Goal: Transaction & Acquisition: Purchase product/service

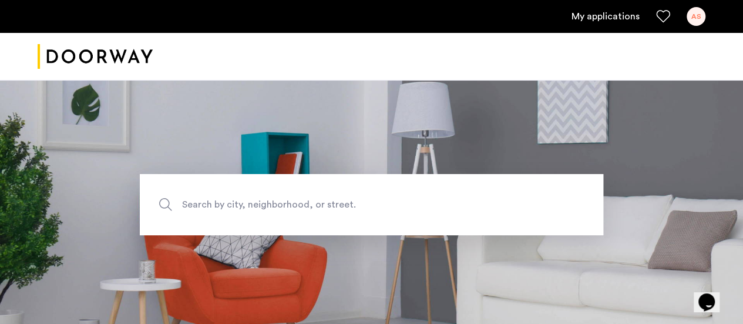
click at [618, 14] on link "My applications" at bounding box center [605, 16] width 68 height 14
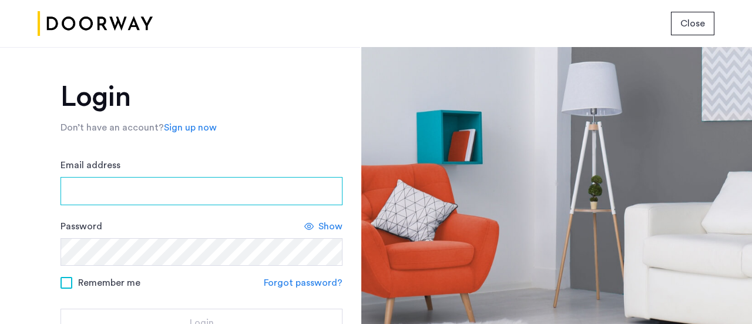
click at [195, 194] on input "Email address" at bounding box center [201, 191] width 282 height 28
type input "**********"
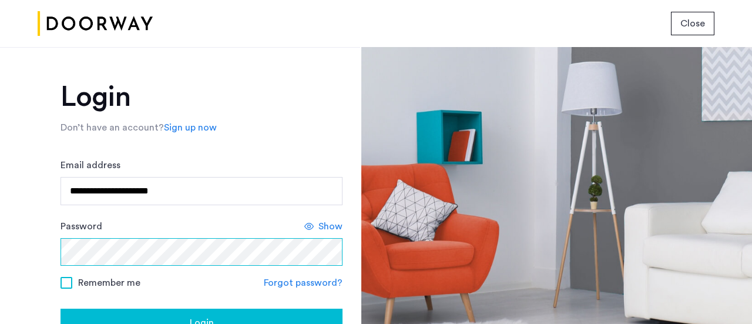
click at [60, 308] on button "Login" at bounding box center [201, 322] width 282 height 28
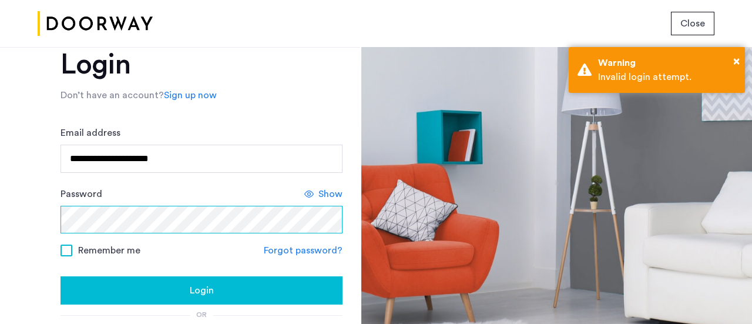
scroll to position [33, 0]
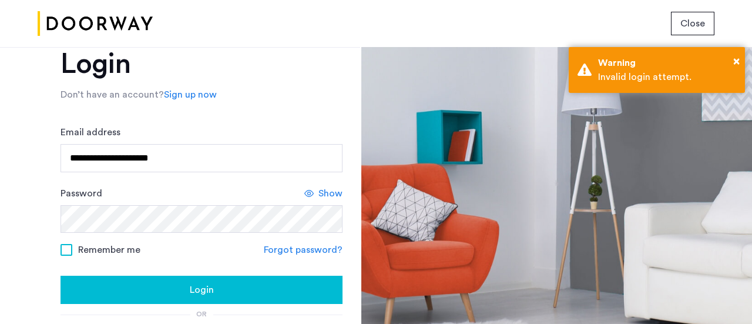
click at [66, 248] on span at bounding box center [66, 250] width 12 height 12
click at [129, 297] on button "Login" at bounding box center [201, 289] width 282 height 28
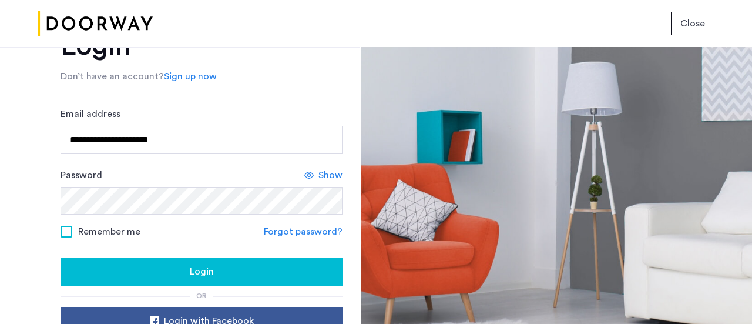
scroll to position [52, 0]
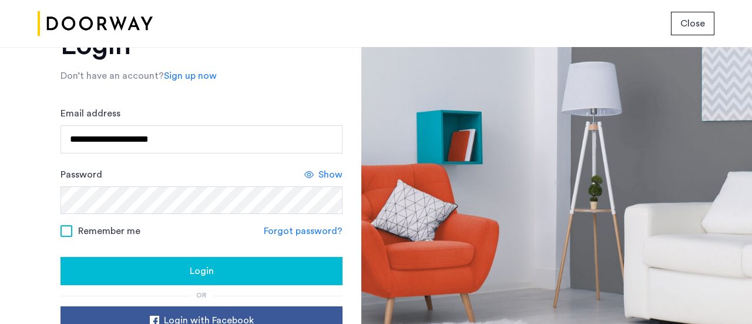
click at [314, 176] on div "Show" at bounding box center [323, 174] width 38 height 14
click at [168, 226] on div "Remember me Forgot password?" at bounding box center [201, 230] width 282 height 15
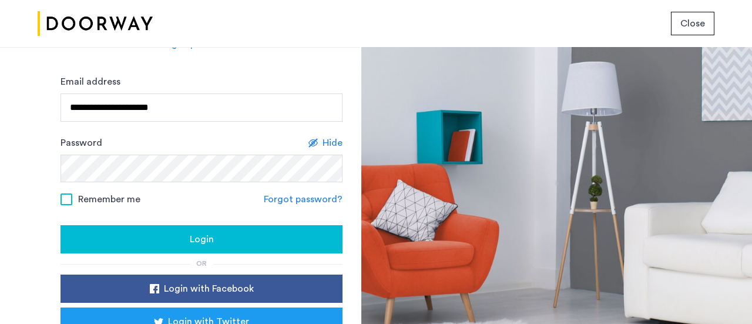
click at [175, 241] on div "Login" at bounding box center [201, 239] width 263 height 14
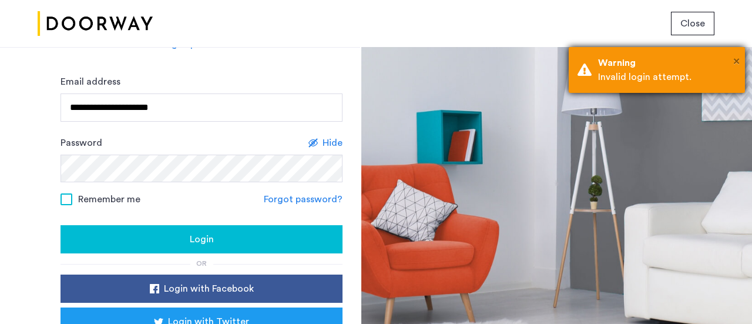
click at [737, 61] on span "×" at bounding box center [736, 61] width 6 height 12
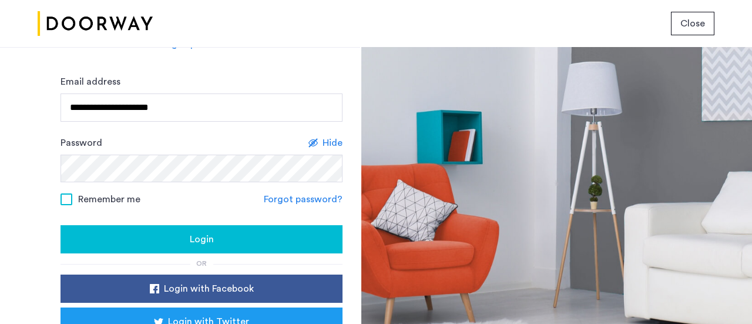
click at [186, 194] on div "Remember me Forgot password?" at bounding box center [201, 198] width 282 height 15
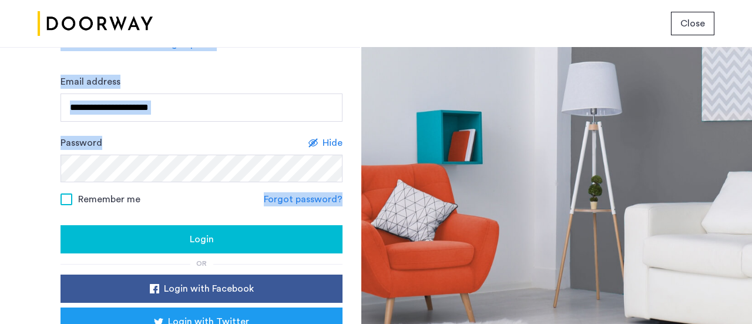
drag, startPoint x: 154, startPoint y: 216, endPoint x: 26, endPoint y: 184, distance: 132.3
click at [26, 184] on div "**********" at bounding box center [180, 185] width 360 height 277
click at [28, 183] on div "**********" at bounding box center [180, 185] width 360 height 277
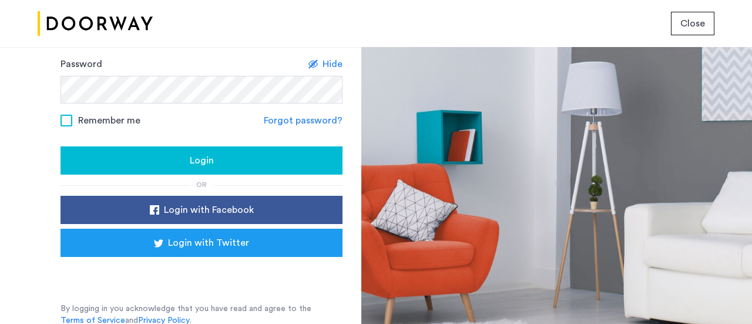
scroll to position [0, 0]
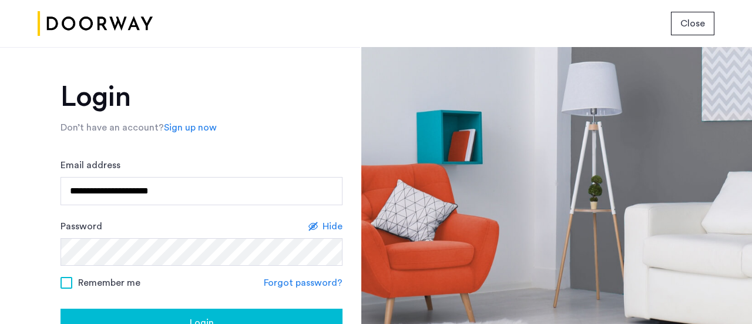
click at [701, 28] on span "Close" at bounding box center [692, 23] width 25 height 14
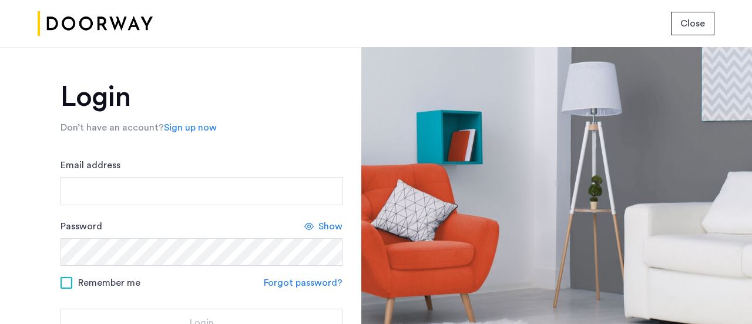
click at [169, 205] on form "Email address Password Show Remember me Forgot password? Login" at bounding box center [201, 247] width 282 height 179
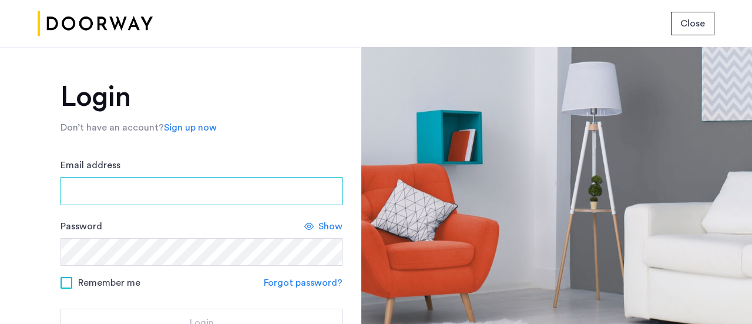
click at [162, 192] on input "Email address" at bounding box center [201, 191] width 282 height 28
type input "**********"
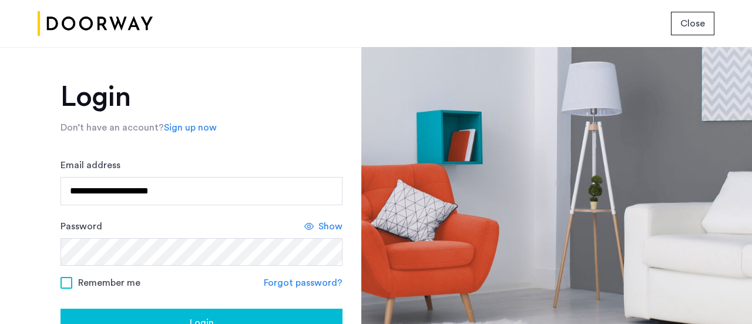
click at [311, 229] on icon at bounding box center [308, 225] width 9 height 9
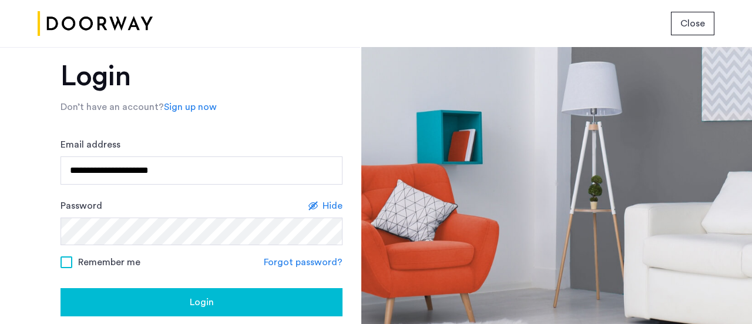
click at [226, 297] on div "Login" at bounding box center [201, 302] width 263 height 14
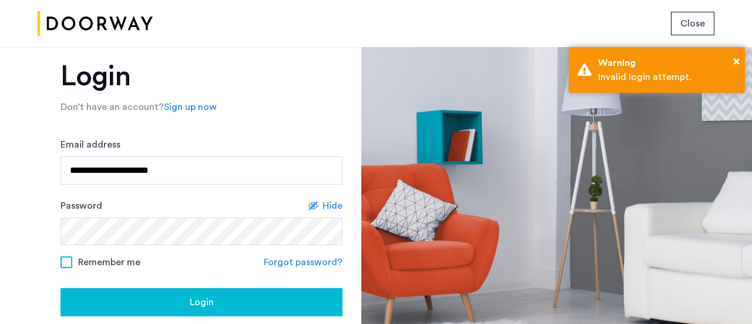
click at [62, 258] on span at bounding box center [66, 262] width 12 height 12
click at [60, 288] on button "Login" at bounding box center [201, 302] width 282 height 28
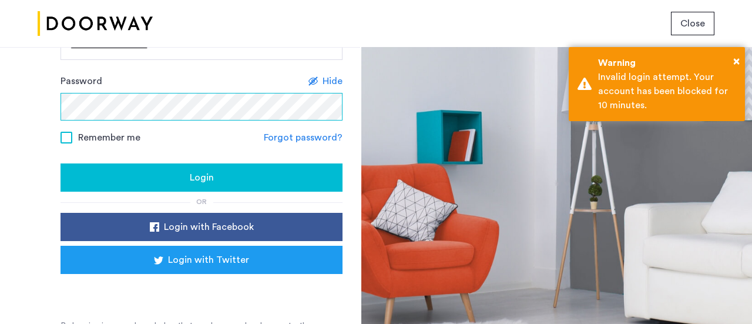
scroll to position [162, 0]
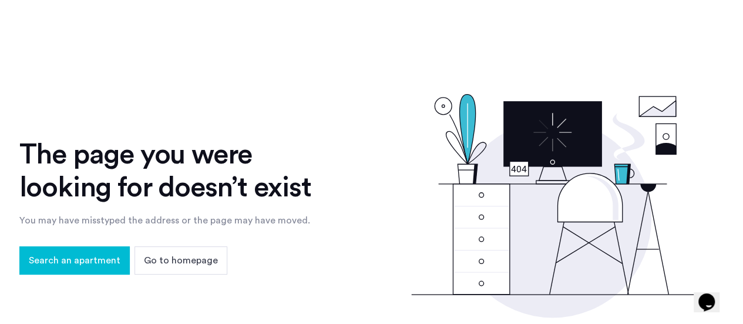
click at [179, 263] on span "Go to homepage" at bounding box center [181, 260] width 74 height 14
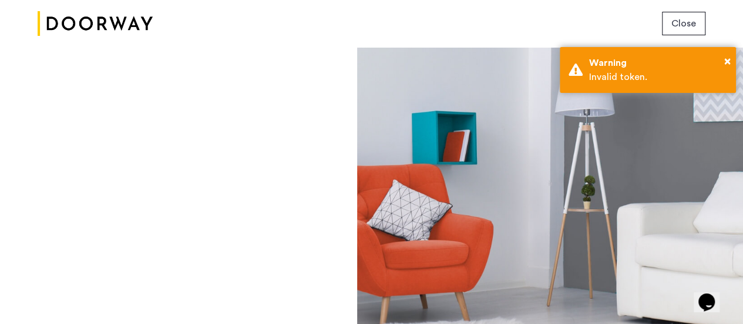
click at [688, 15] on button "Close" at bounding box center [683, 23] width 43 height 23
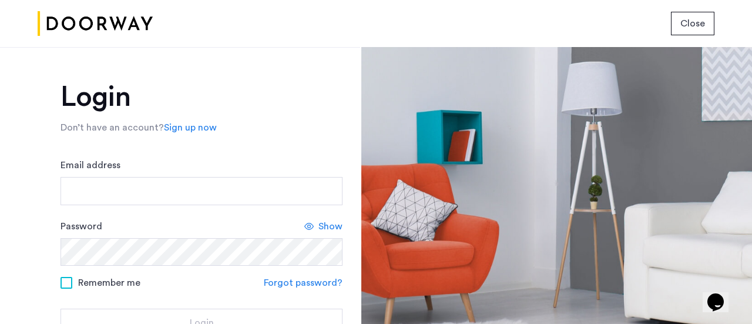
scroll to position [18, 0]
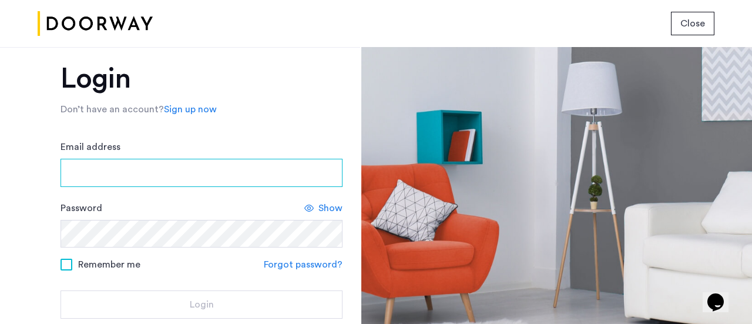
click at [168, 173] on input "Email address" at bounding box center [201, 173] width 282 height 28
type input "**********"
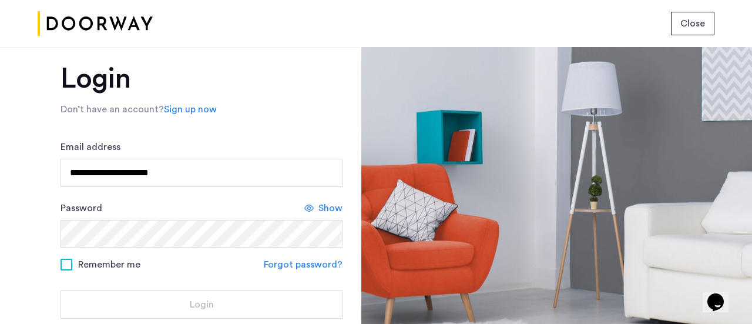
click at [288, 264] on link "Forgot password?" at bounding box center [303, 264] width 79 height 14
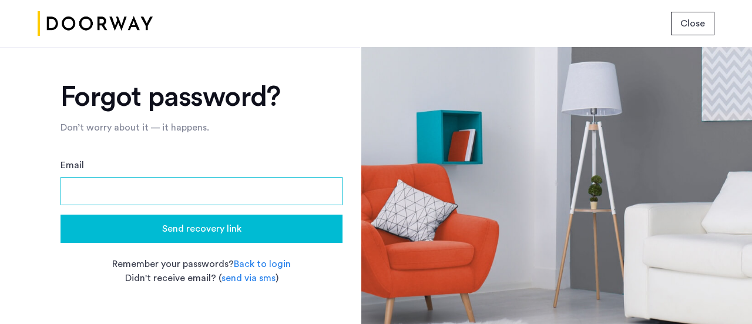
click at [217, 199] on input "Email" at bounding box center [201, 191] width 282 height 28
type input "**********"
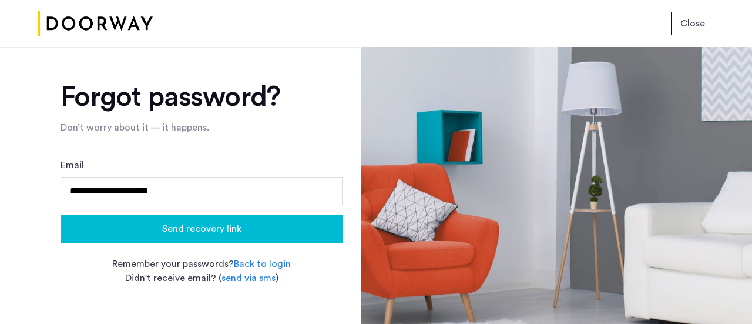
click at [235, 226] on span "Send recovery link" at bounding box center [201, 228] width 79 height 14
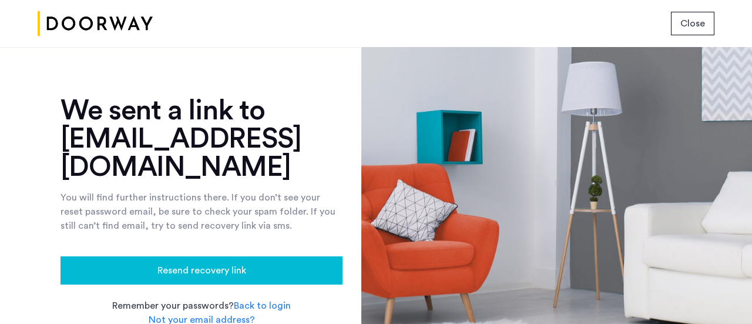
scroll to position [68, 0]
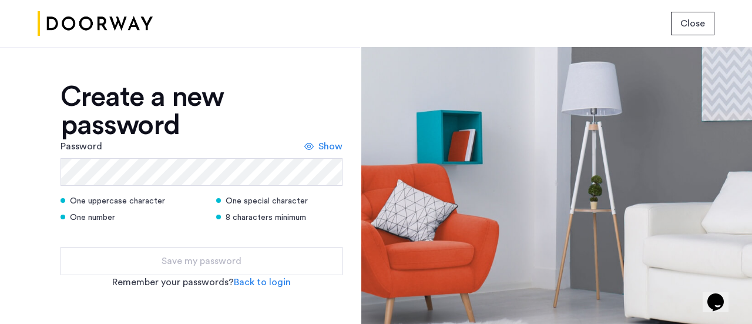
click at [119, 187] on form "Password Show One uppercase character One special character One number 8 charac…" at bounding box center [201, 207] width 282 height 136
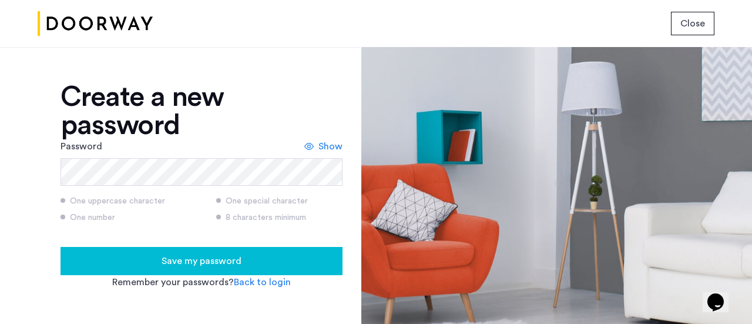
click at [328, 140] on span "Show" at bounding box center [330, 146] width 24 height 14
click at [227, 252] on button "Save my password" at bounding box center [201, 261] width 282 height 28
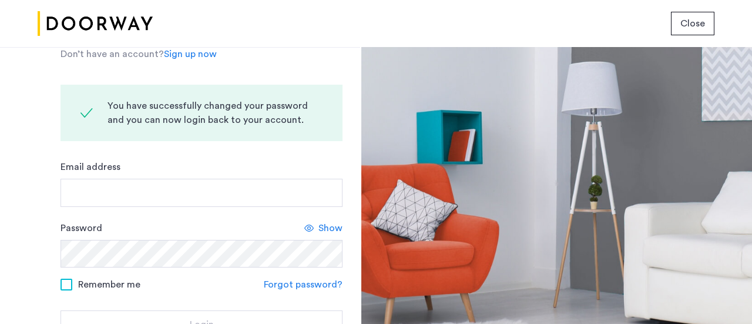
scroll to position [76, 0]
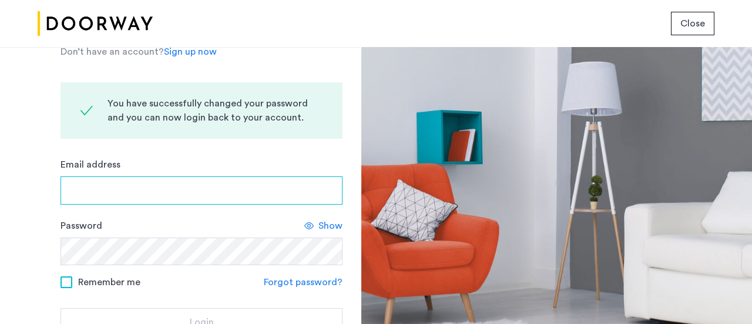
click at [191, 189] on input "Email address" at bounding box center [201, 190] width 282 height 28
type input "**********"
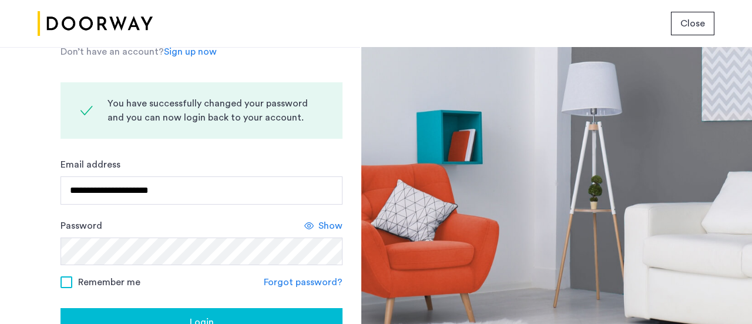
click at [326, 225] on span "Show" at bounding box center [330, 225] width 24 height 14
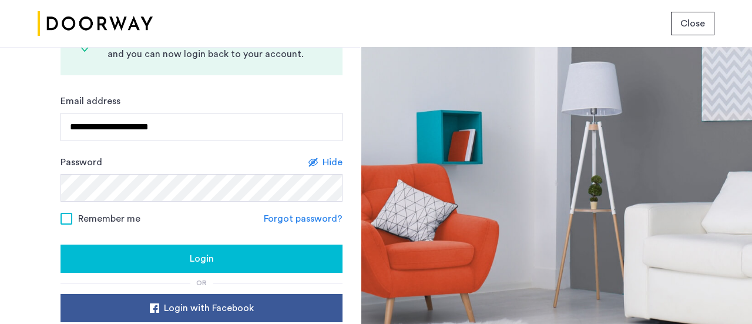
scroll to position [140, 0]
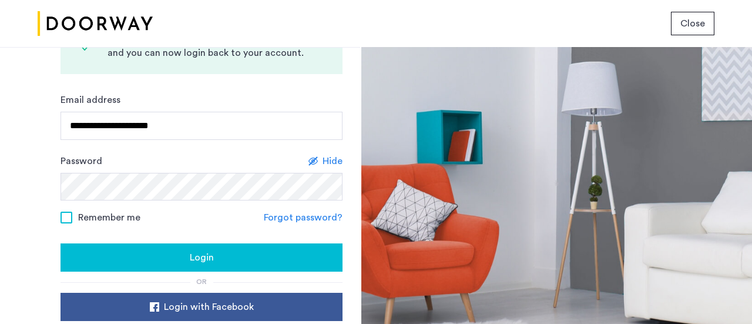
click at [65, 215] on span at bounding box center [66, 217] width 12 height 12
click at [149, 254] on div "Login" at bounding box center [201, 257] width 263 height 14
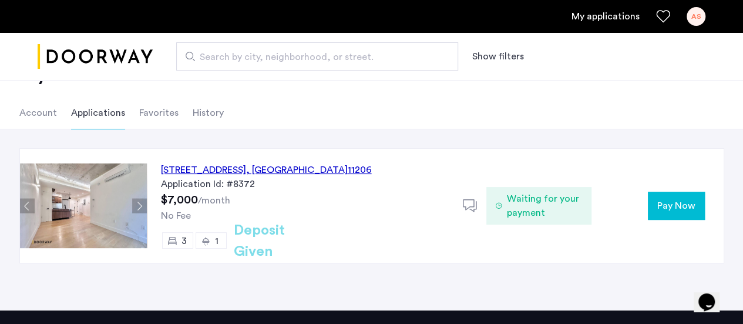
scroll to position [46, 0]
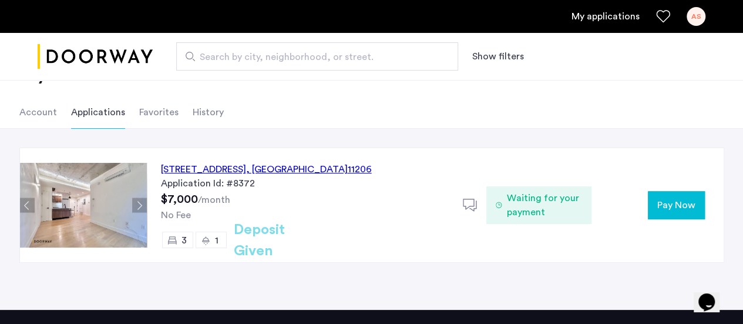
click at [531, 200] on span "Waiting for your payment" at bounding box center [545, 205] width 76 height 28
click at [674, 206] on span "Pay Now" at bounding box center [676, 205] width 38 height 14
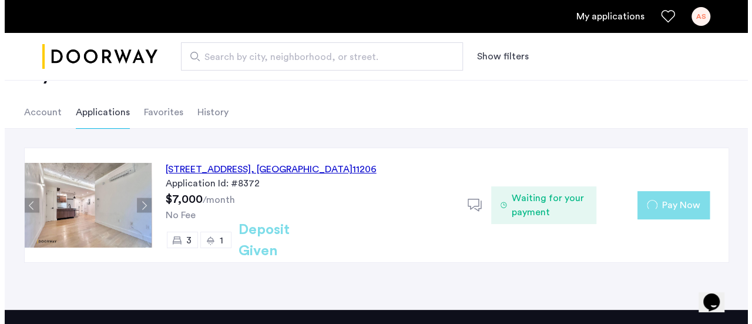
scroll to position [0, 0]
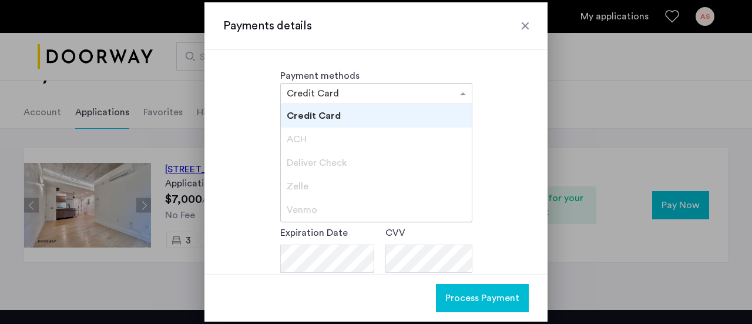
click at [415, 96] on input "text" at bounding box center [365, 94] width 156 height 8
click at [378, 133] on div "ACH" at bounding box center [376, 138] width 191 height 23
click at [507, 125] on div "**********" at bounding box center [375, 261] width 305 height 297
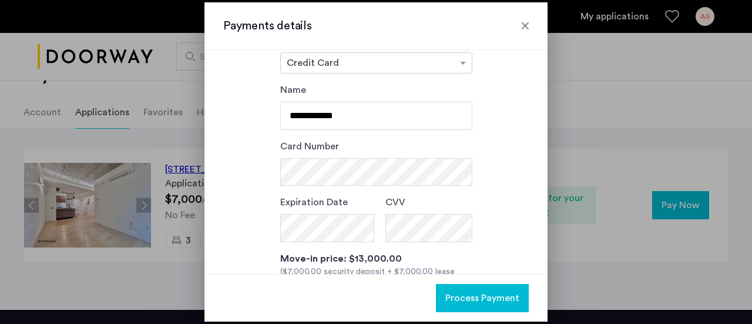
scroll to position [31, 0]
click at [419, 60] on input "text" at bounding box center [365, 64] width 156 height 8
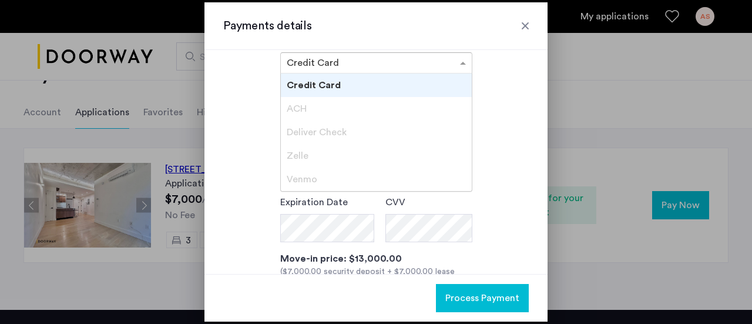
click at [409, 93] on div "Credit Card" at bounding box center [376, 84] width 191 height 23
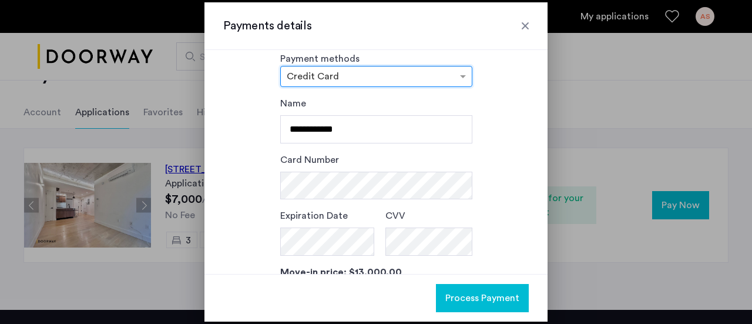
scroll to position [0, 0]
